Goal: Task Accomplishment & Management: Use online tool/utility

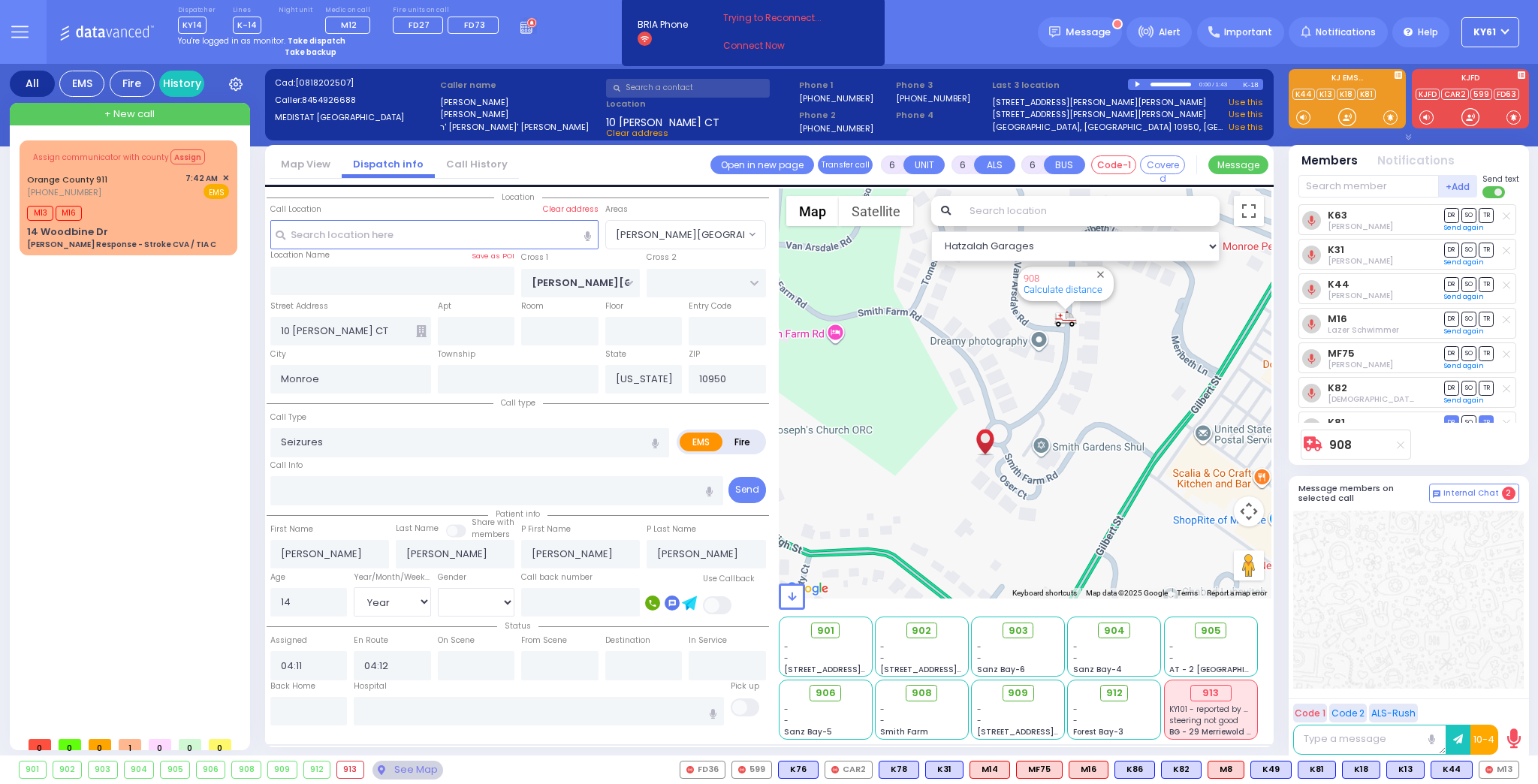
select select "[PERSON_NAME][GEOGRAPHIC_DATA]"
select select "Year"
select select "[DEMOGRAPHIC_DATA]"
click at [464, 164] on link "Call History" at bounding box center [476, 164] width 84 height 14
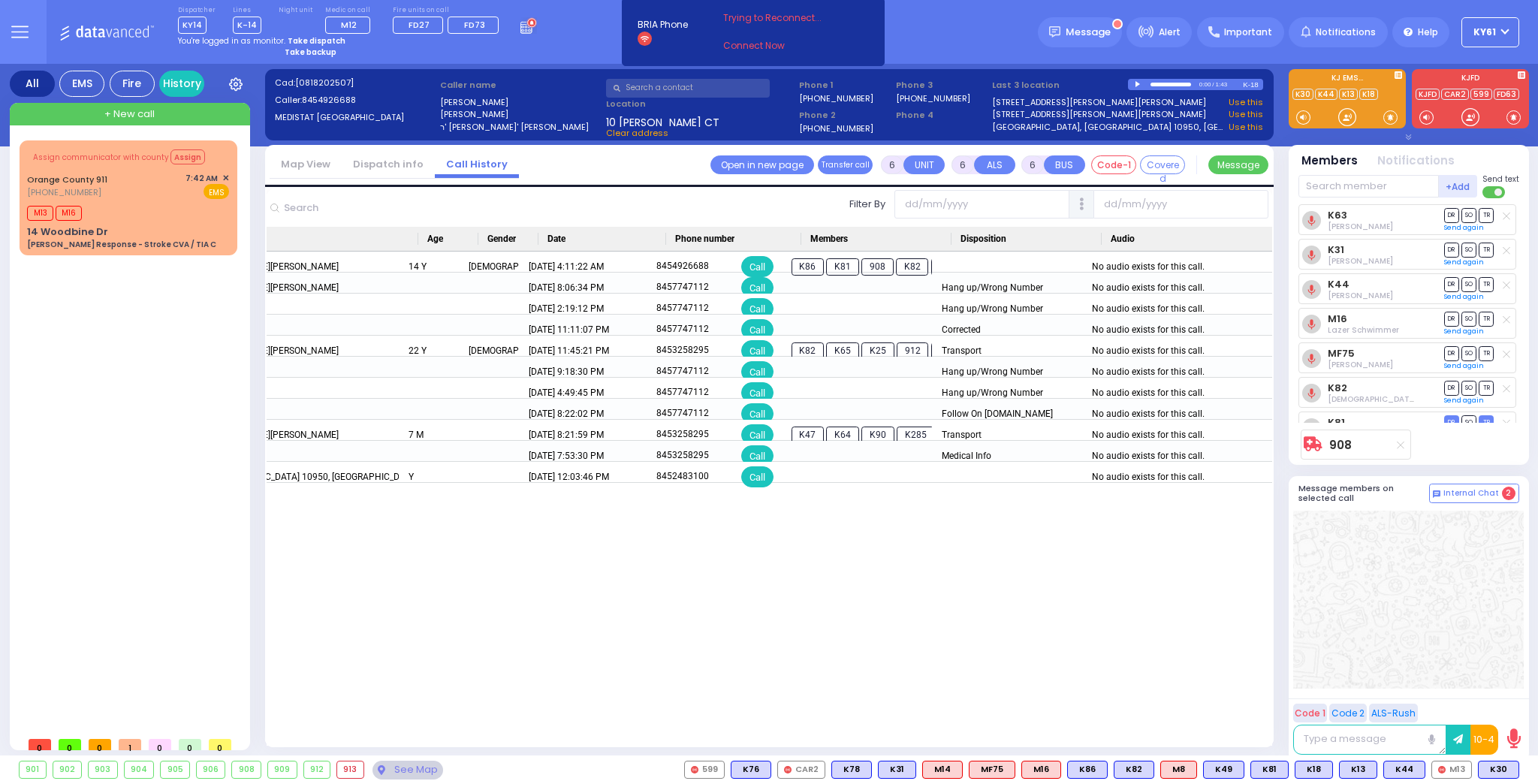
scroll to position [0, 457]
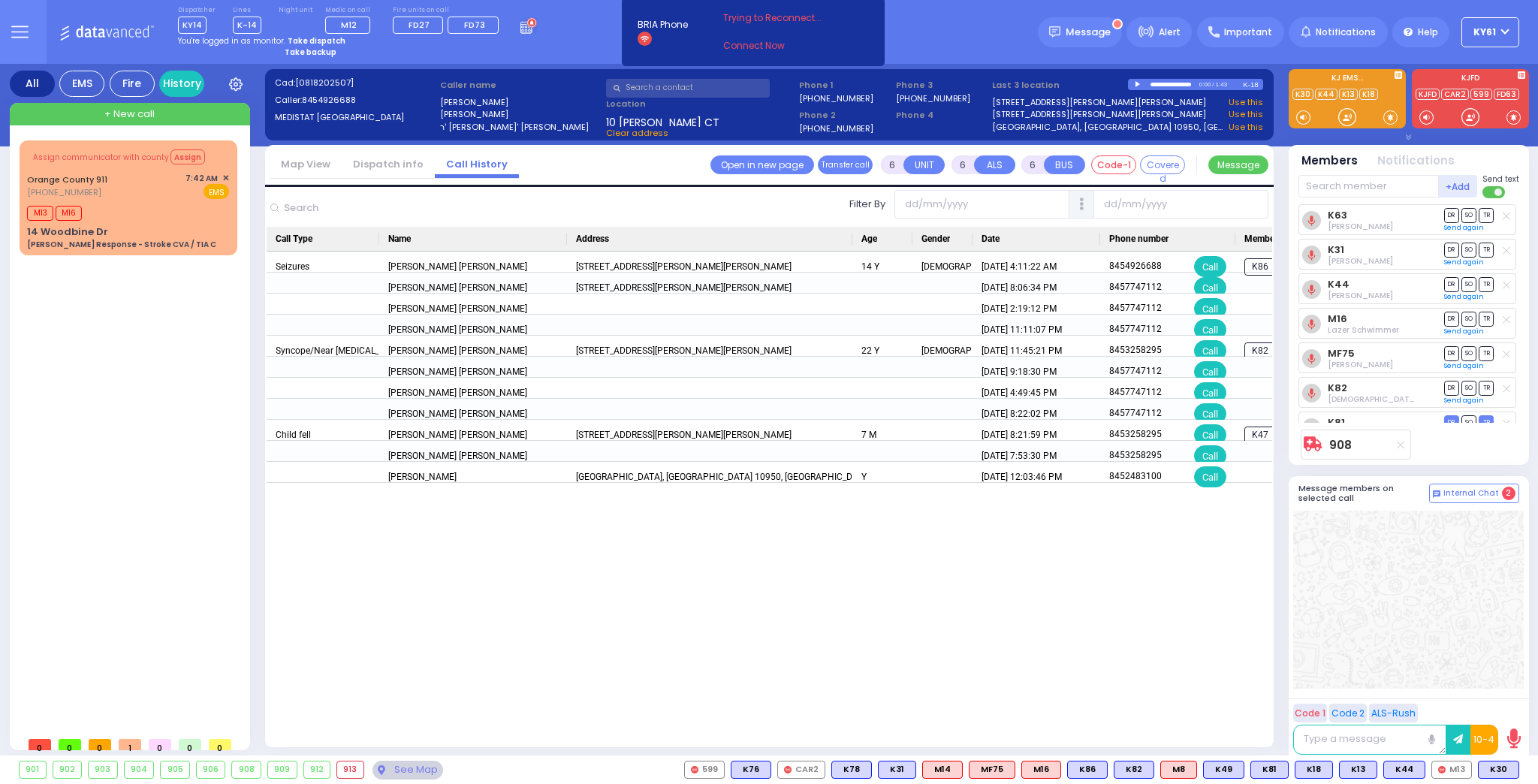
click at [154, 523] on div "Assign communicator with county Assign [GEOGRAPHIC_DATA] 911 [PHONE_NUMBER] M13…" at bounding box center [132, 435] width 224 height 589
click at [190, 354] on div "Assign communicator with county Assign [GEOGRAPHIC_DATA] 911 [PHONE_NUMBER] M13…" at bounding box center [132, 435] width 224 height 589
click at [145, 201] on div "Assign communicator with county Assign [GEOGRAPHIC_DATA] 911 [PHONE_NUMBER] 7:4…" at bounding box center [128, 198] width 212 height 110
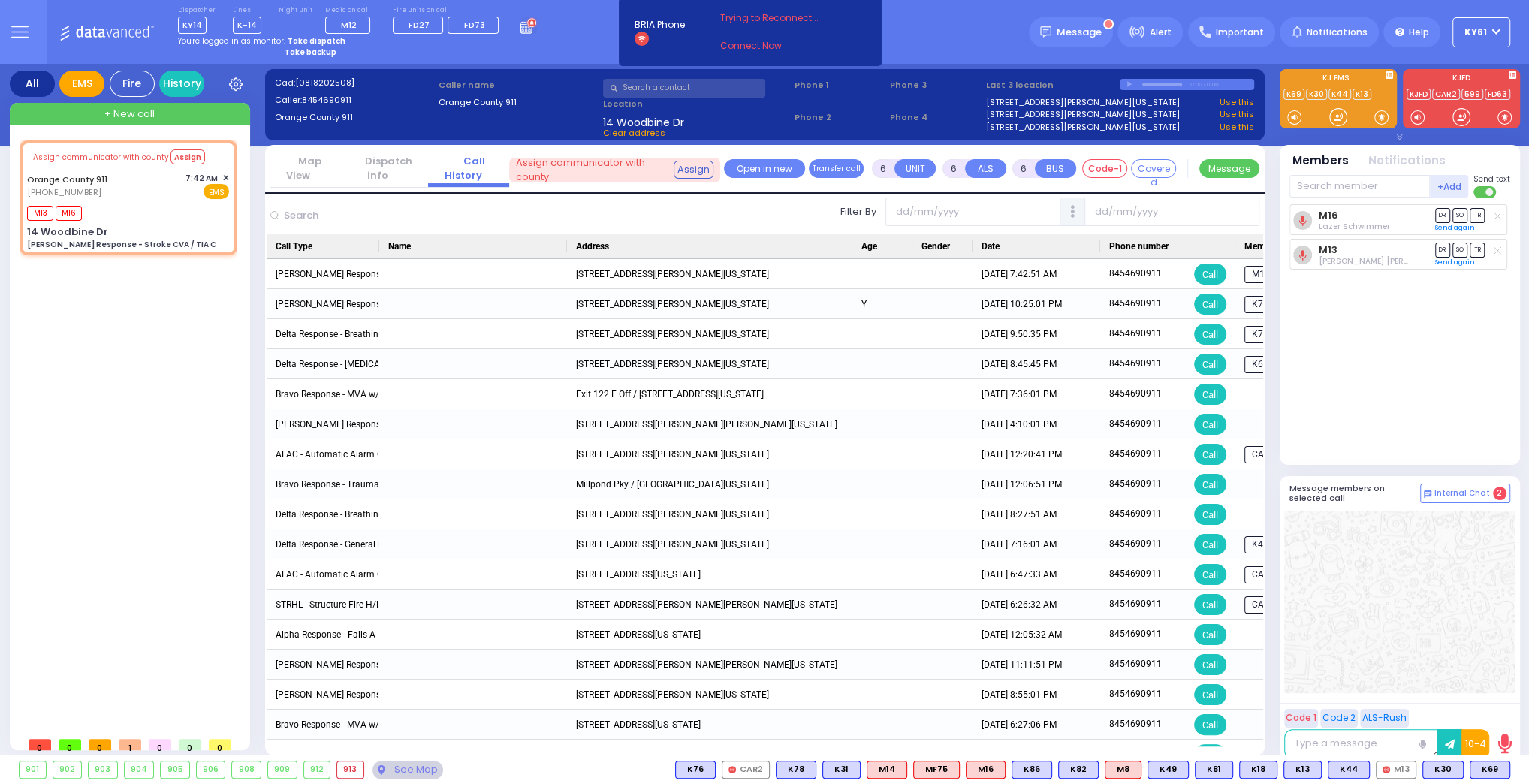
click at [78, 84] on div "EMS" at bounding box center [81, 83] width 45 height 26
drag, startPoint x: 154, startPoint y: 479, endPoint x: 171, endPoint y: 482, distance: 17.3
click at [158, 479] on div "Assign communicator with county Assign [GEOGRAPHIC_DATA] 911 [PHONE_NUMBER] M13…" at bounding box center [131, 435] width 224 height 589
